Goal: Task Accomplishment & Management: Manage account settings

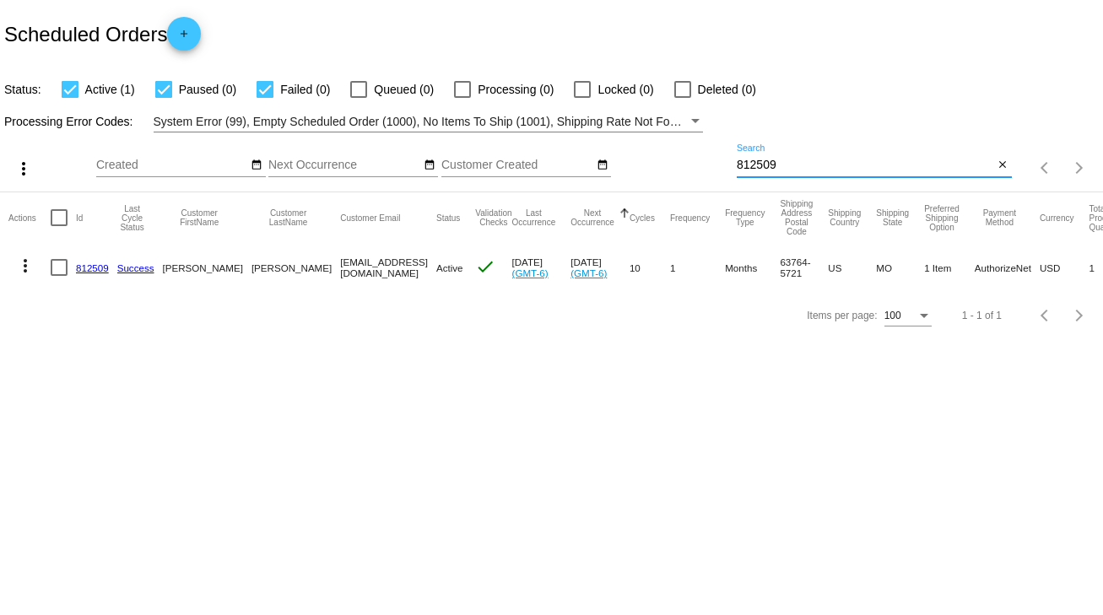
drag, startPoint x: 683, startPoint y: 175, endPoint x: 648, endPoint y: 179, distance: 34.9
click at [648, 179] on div "more_vert Sep Jan Feb Mar [DATE]" at bounding box center [551, 162] width 1103 height 60
type input "4"
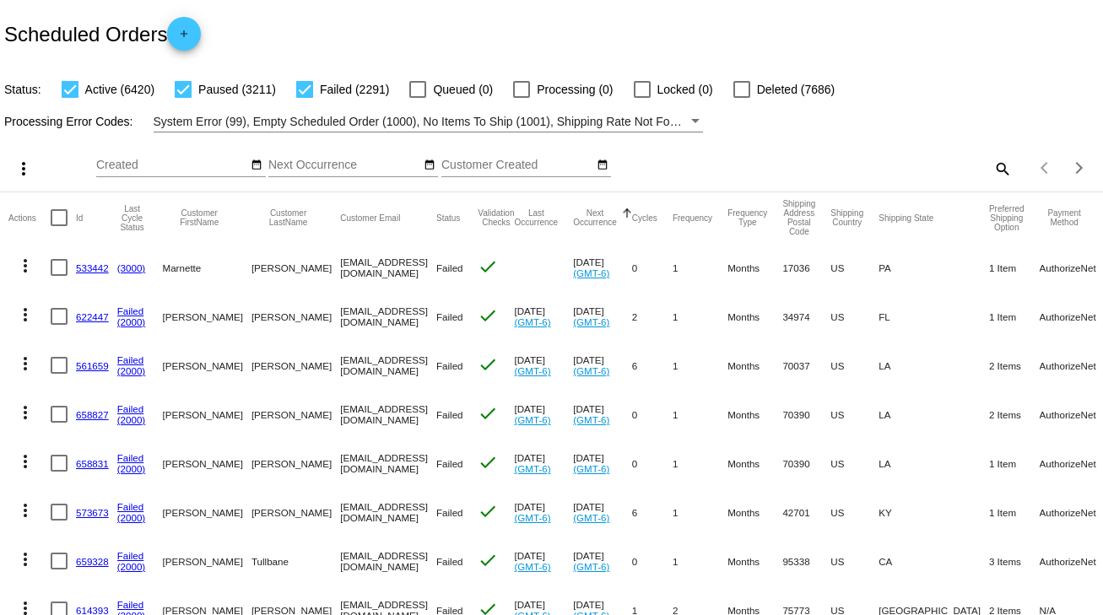
click at [738, 181] on div "more_vert Sep Jan Feb Mar Apr 1" at bounding box center [551, 162] width 1103 height 60
click at [992, 168] on mat-icon "search" at bounding box center [1002, 168] width 20 height 26
click at [815, 160] on input "Search" at bounding box center [874, 166] width 275 height 14
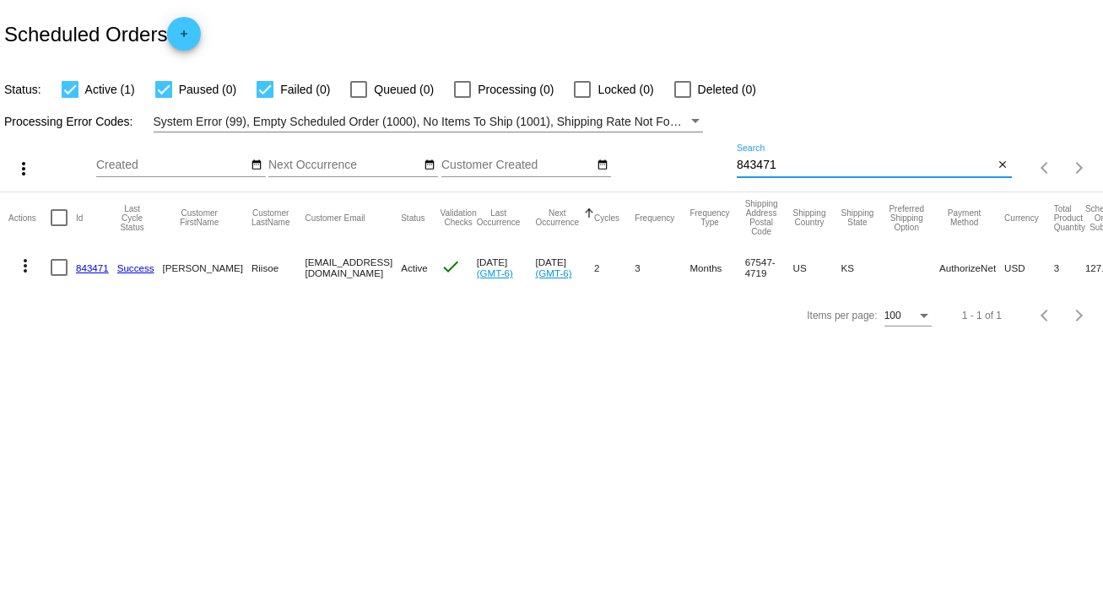
type input "843471"
click at [90, 267] on link "843471" at bounding box center [92, 267] width 33 height 11
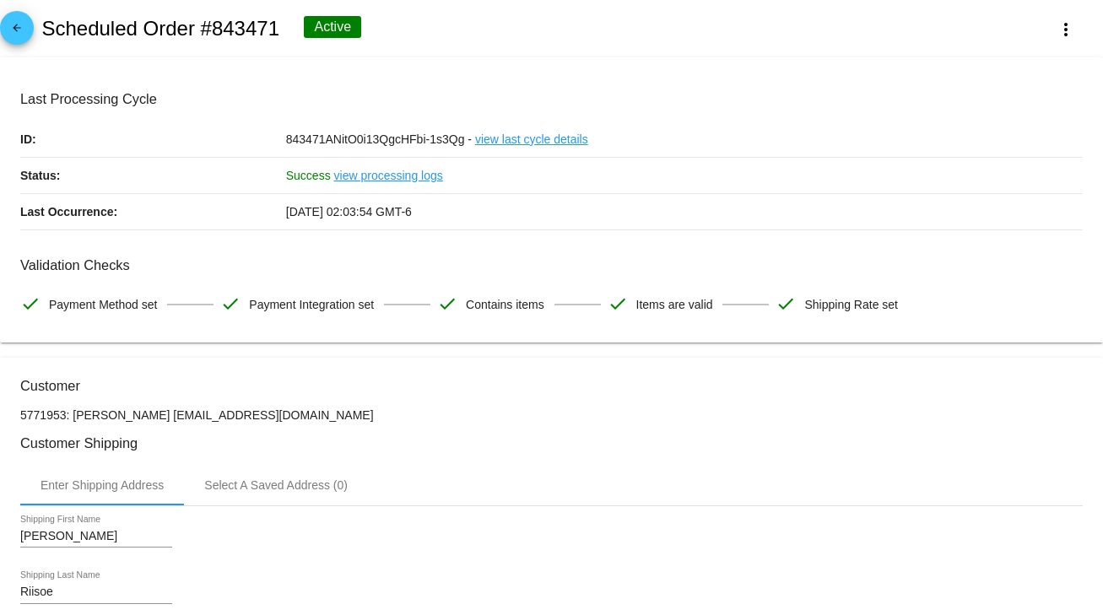
drag, startPoint x: 145, startPoint y: 415, endPoint x: 255, endPoint y: 420, distance: 109.8
click at [255, 420] on p "5771953: Glenn Riisoe griisoe@hotmail.com" at bounding box center [551, 415] width 1062 height 14
copy p "griisoe@hotmail.com"
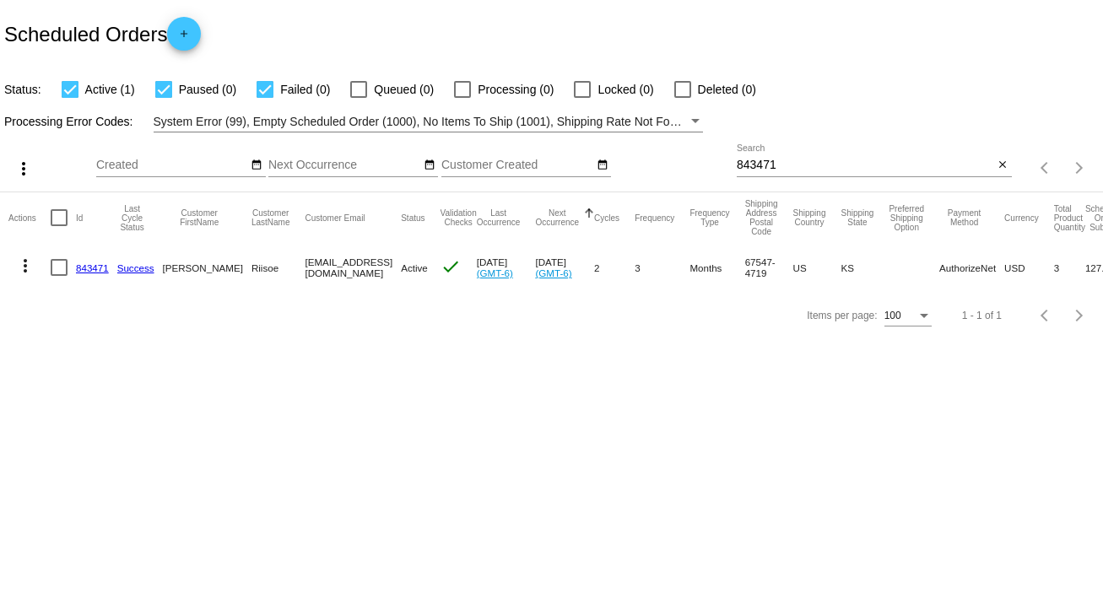
click at [83, 265] on link "843471" at bounding box center [92, 267] width 33 height 11
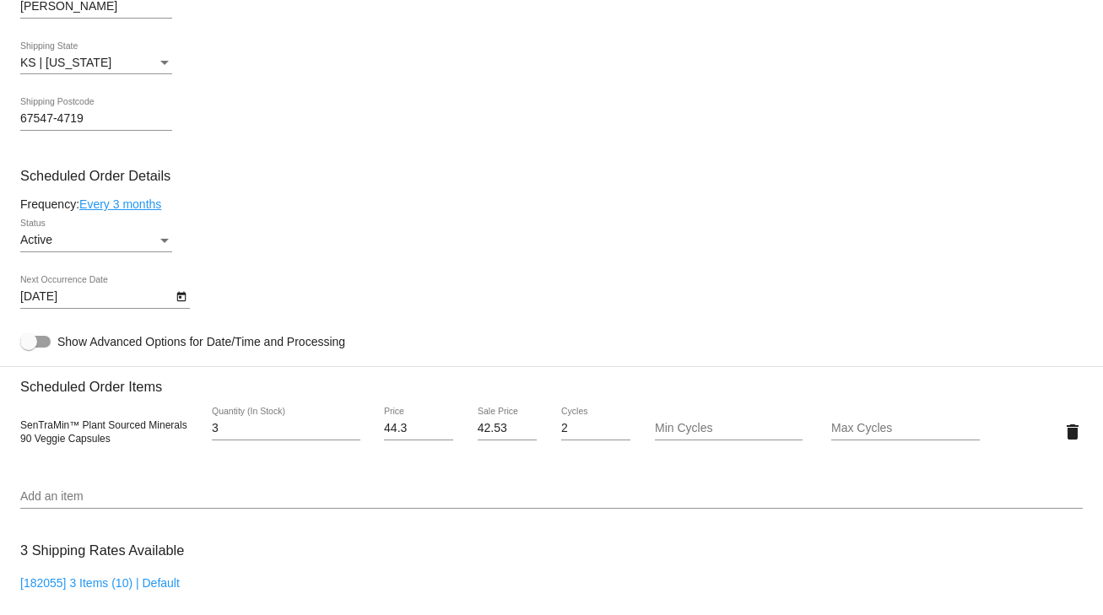
scroll to position [878, 0]
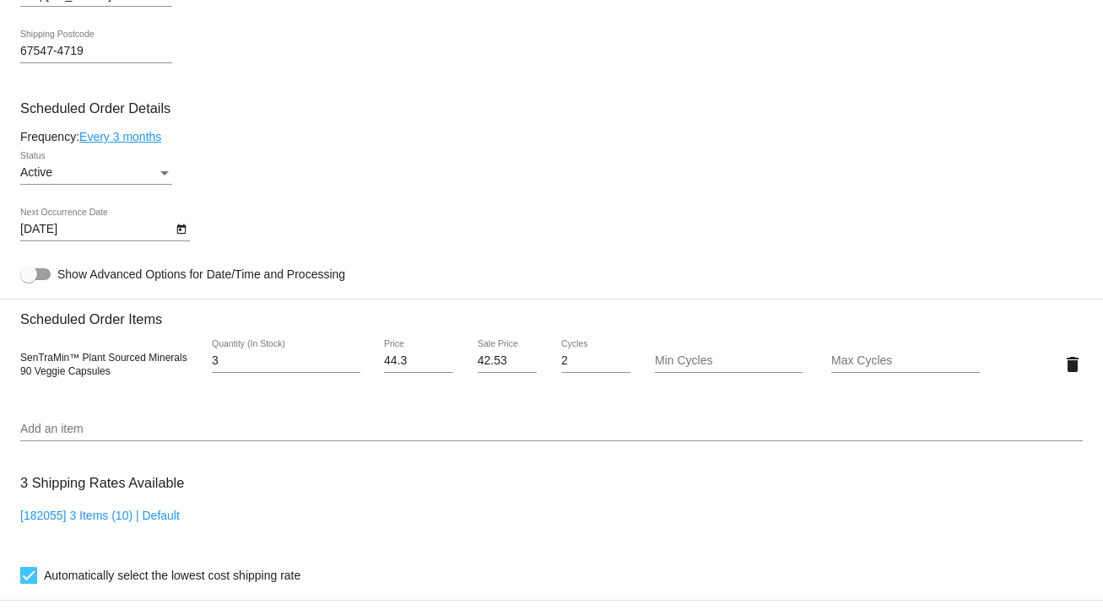
click at [47, 429] on input "Add an item" at bounding box center [551, 430] width 1062 height 14
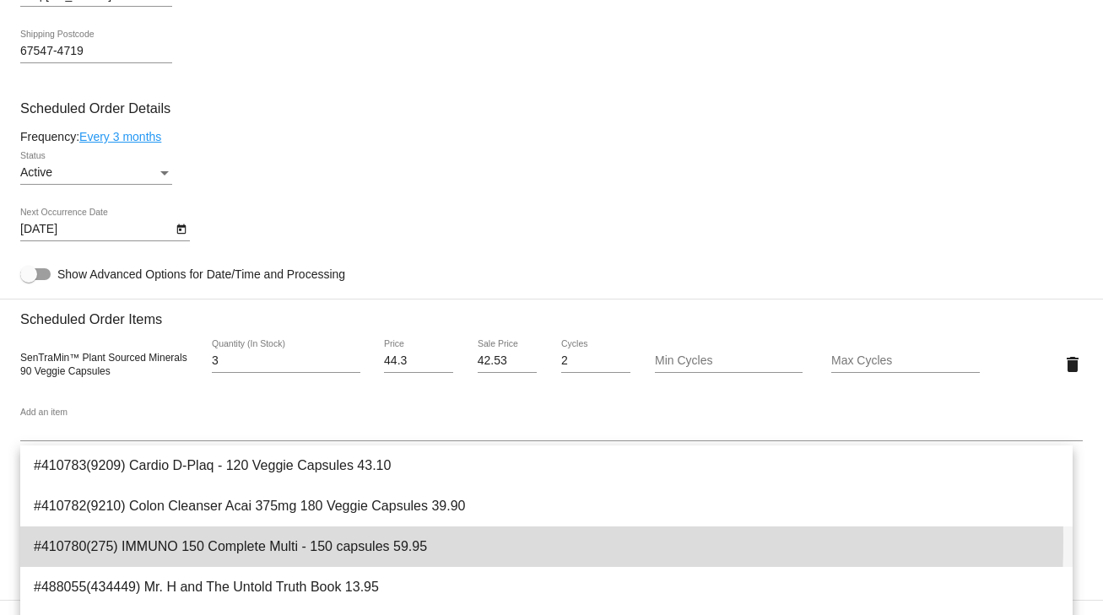
click at [277, 540] on span "#410780(275) IMMUNO 150 Complete Multi - 150 capsules 59.95" at bounding box center [546, 547] width 1025 height 41
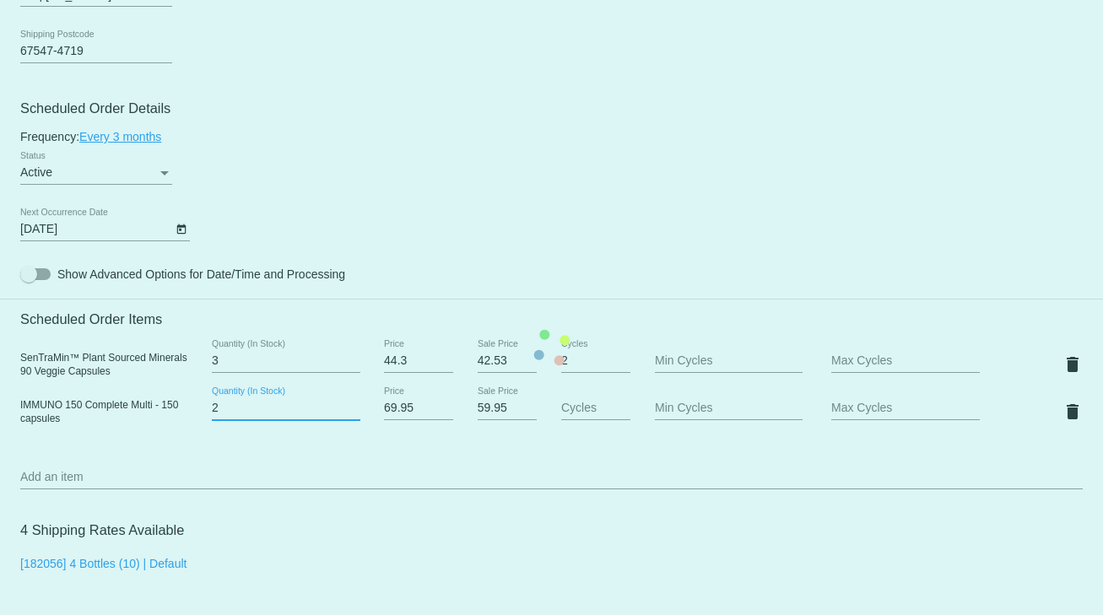
click at [346, 412] on input "2" at bounding box center [286, 409] width 149 height 14
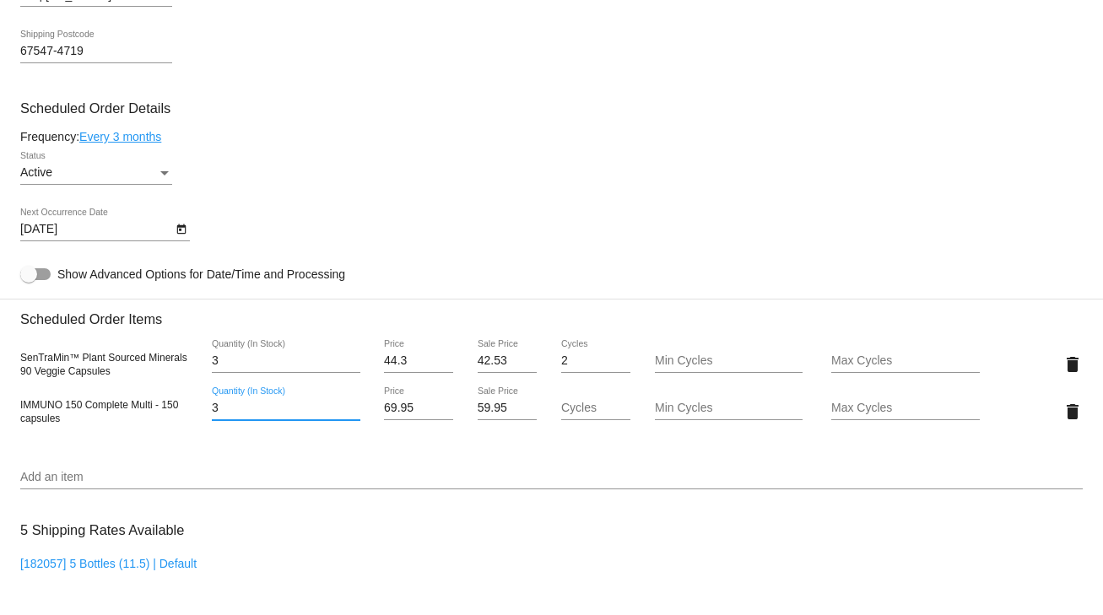
type input "3"
click at [346, 412] on input "3" at bounding box center [286, 409] width 149 height 14
click at [1062, 368] on mat-icon "delete" at bounding box center [1072, 364] width 20 height 20
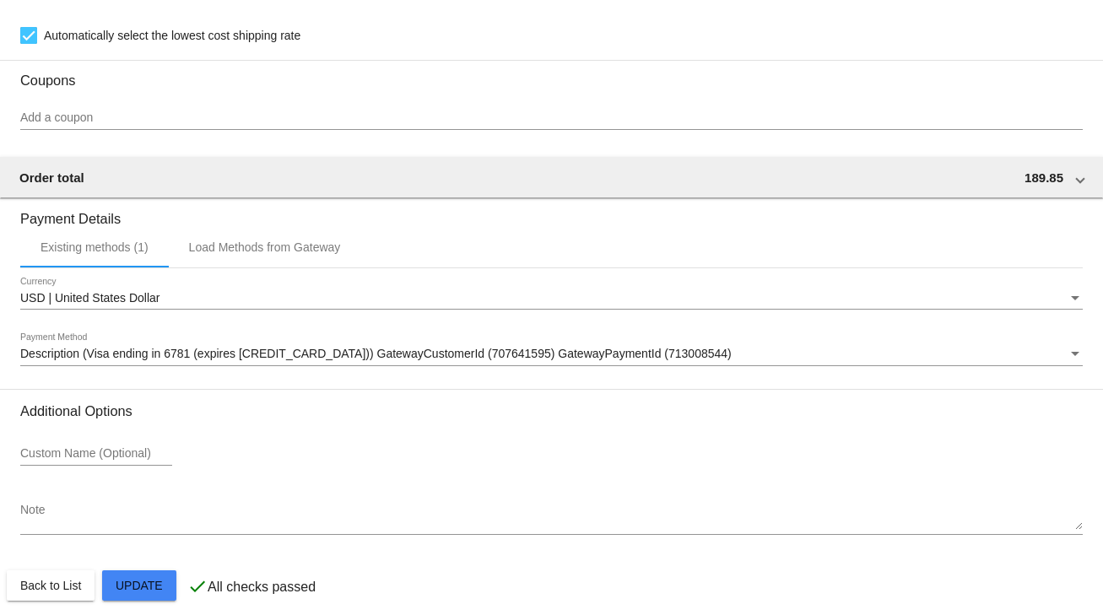
scroll to position [1435, 0]
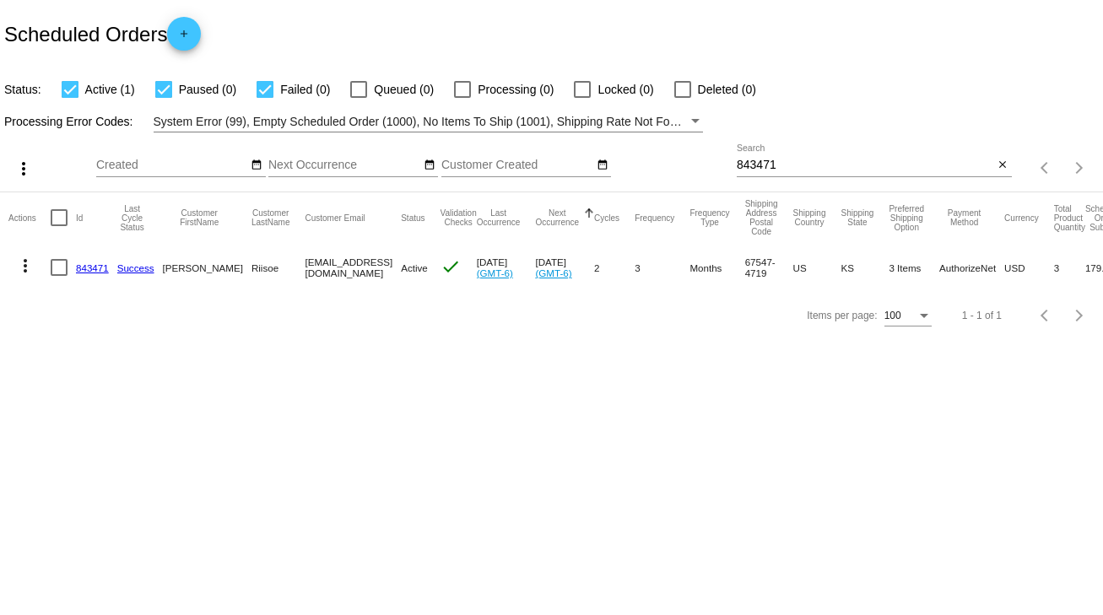
click at [143, 257] on mat-cell "Success" at bounding box center [140, 267] width 46 height 49
click at [138, 267] on link "Success" at bounding box center [135, 267] width 37 height 11
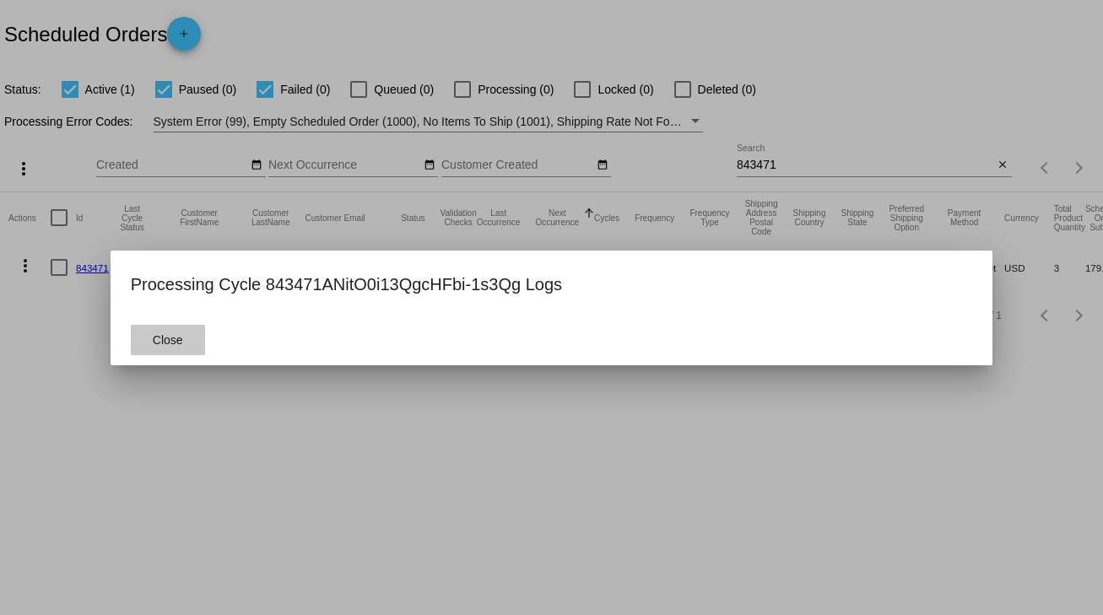
click at [153, 341] on span "Close" at bounding box center [168, 340] width 30 height 14
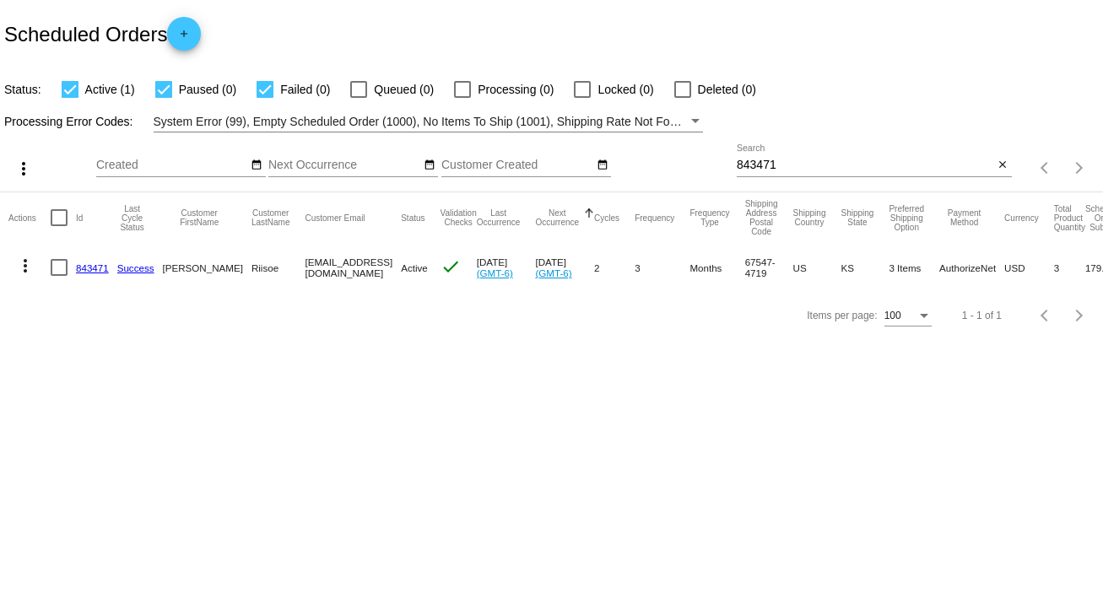
click at [78, 267] on mat-cell "843471" at bounding box center [96, 267] width 41 height 49
click at [89, 265] on link "843471" at bounding box center [92, 267] width 33 height 11
drag, startPoint x: 785, startPoint y: 159, endPoint x: 709, endPoint y: 170, distance: 76.6
click at [710, 170] on div "more_vert Sep Jan Feb Mar [DATE]" at bounding box center [551, 162] width 1103 height 60
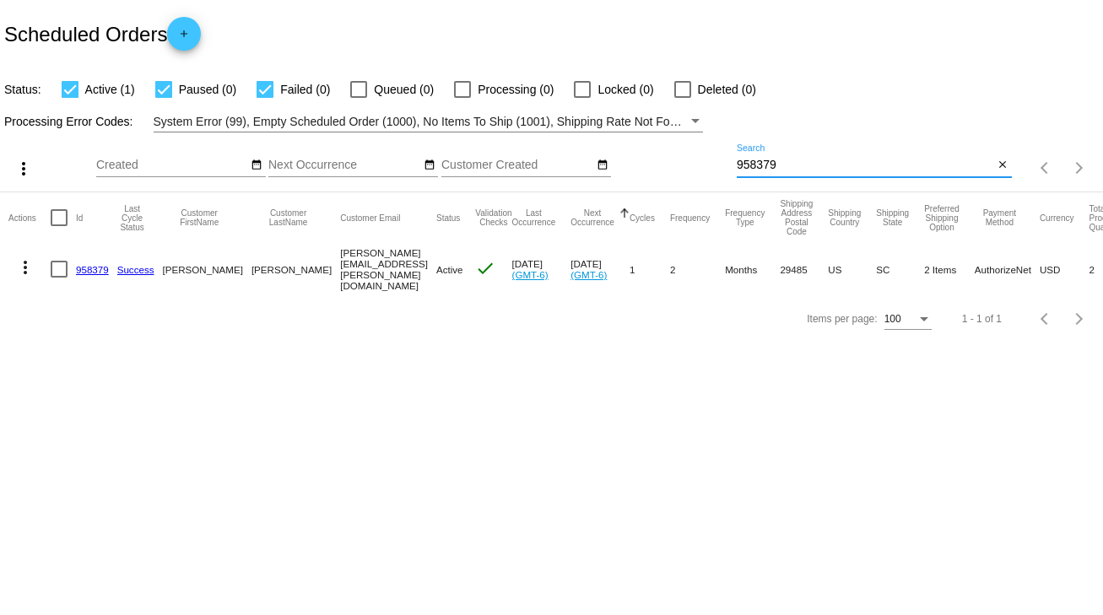
type input "958379"
click at [85, 271] on link "958379" at bounding box center [92, 269] width 33 height 11
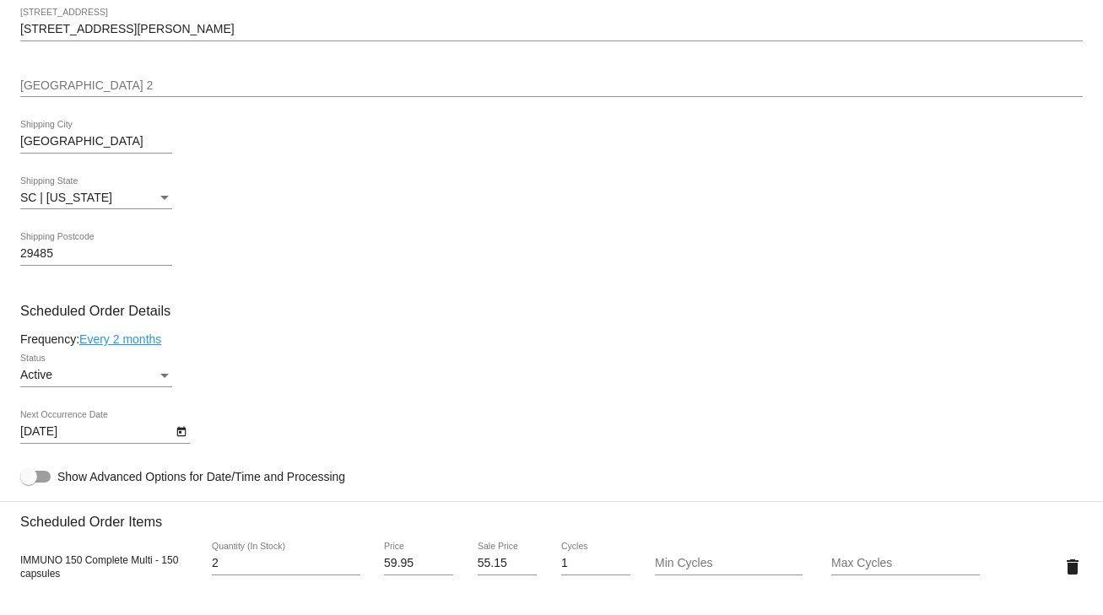
scroll to position [810, 0]
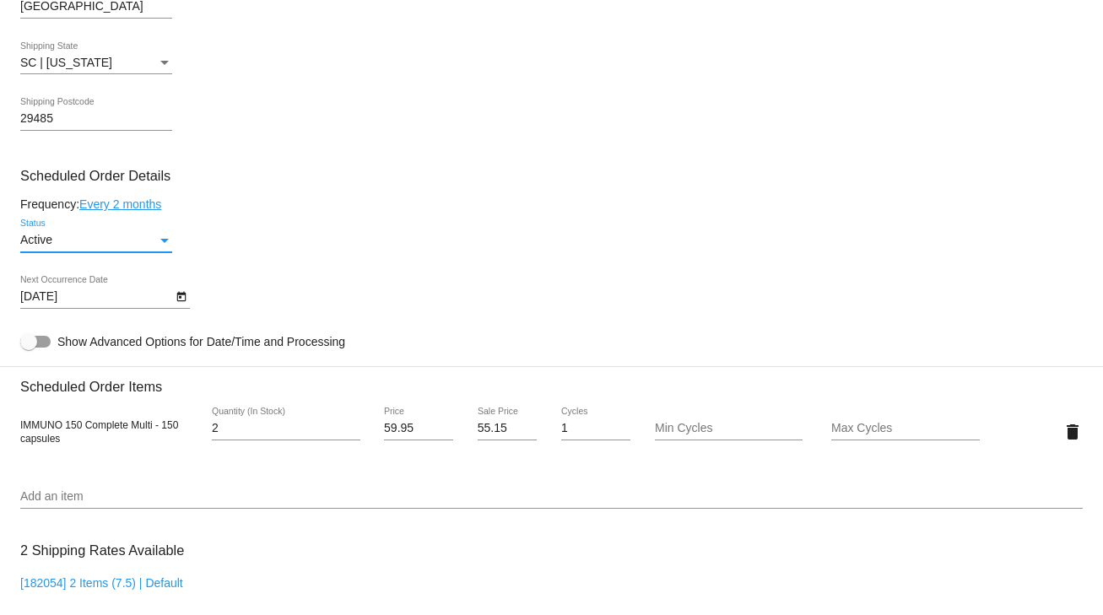
click at [124, 243] on div "Active" at bounding box center [88, 241] width 137 height 14
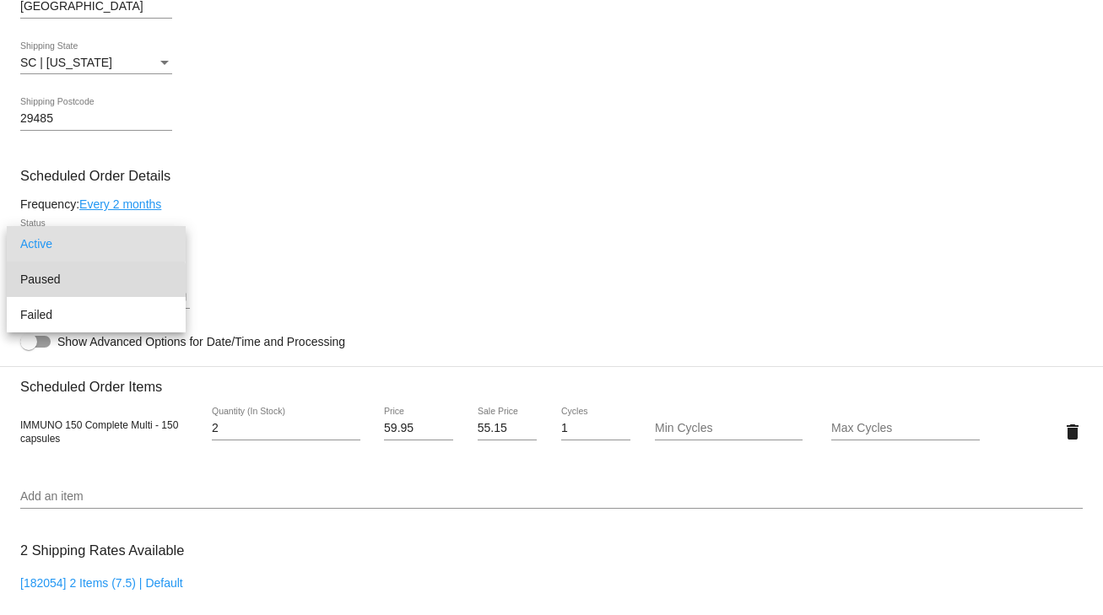
click at [46, 280] on span "Paused" at bounding box center [96, 279] width 152 height 35
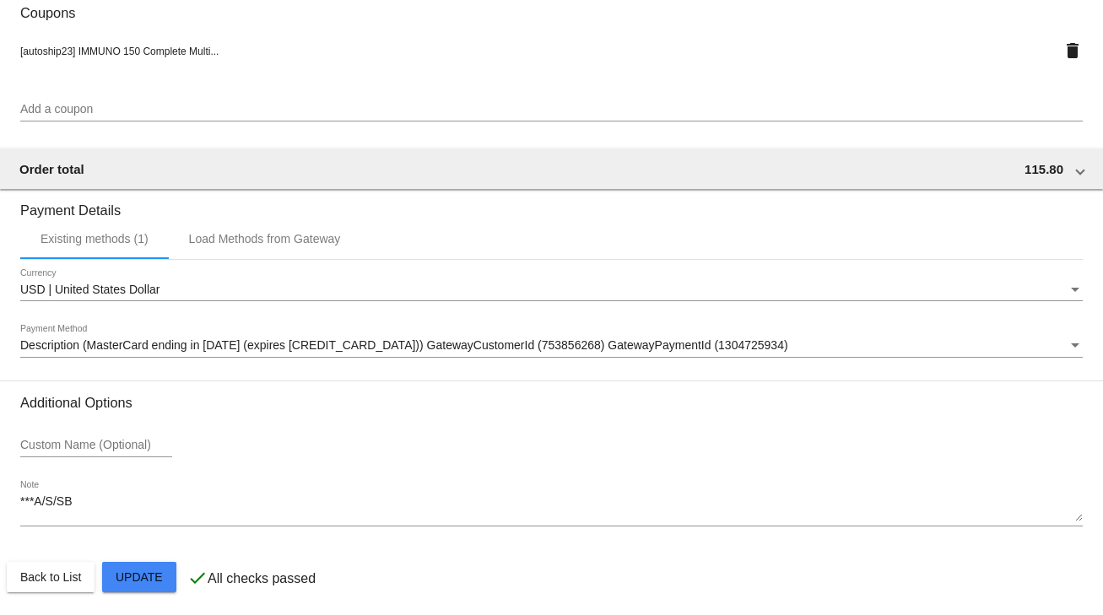
scroll to position [1494, 0]
